Goal: Information Seeking & Learning: Check status

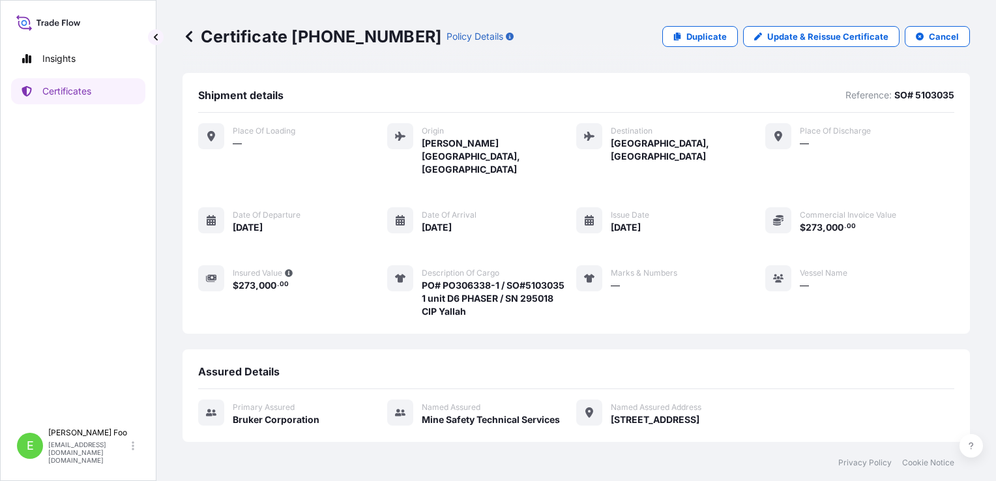
scroll to position [105, 0]
